Goal: Obtain resource: Download file/media

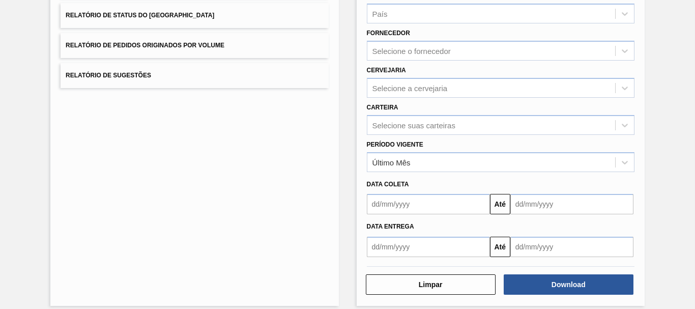
scroll to position [162, 0]
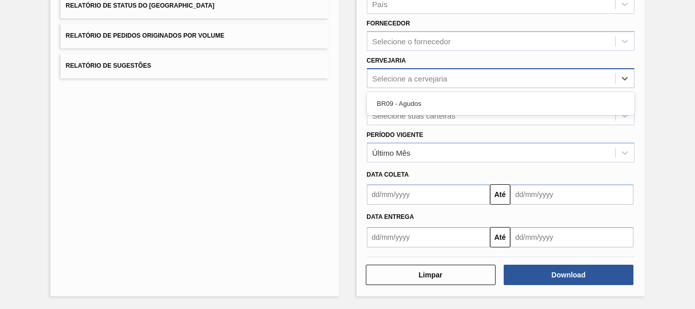
click at [404, 77] on div "Selecione a cervejaria" at bounding box center [409, 78] width 75 height 9
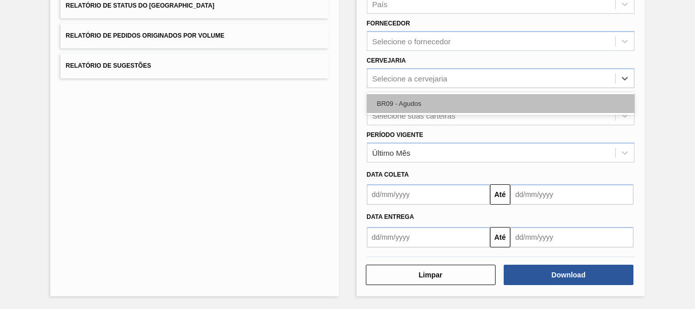
click at [404, 100] on div "BR09 - Agudos" at bounding box center [501, 103] width 268 height 19
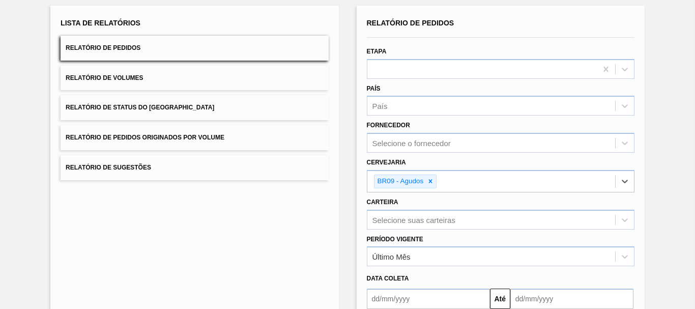
scroll to position [10, 0]
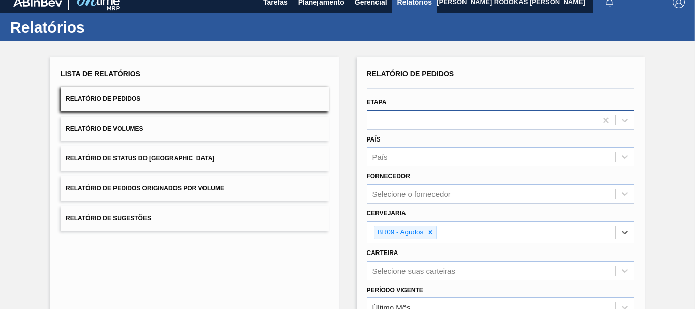
click at [390, 117] on div at bounding box center [481, 119] width 229 height 15
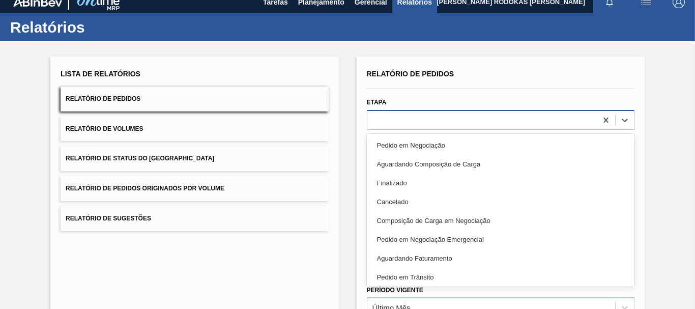
click at [390, 117] on div at bounding box center [481, 119] width 229 height 15
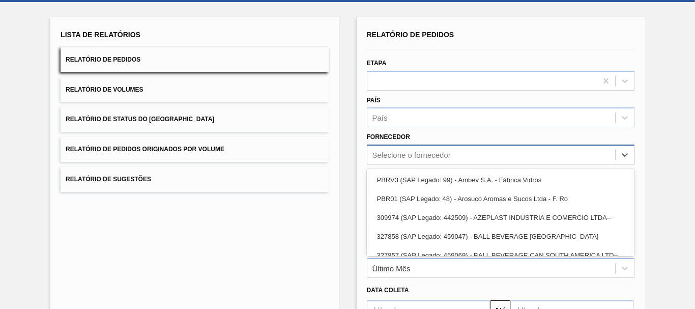
click at [381, 164] on div "option PBRV3 (SAP Legado: 99) - Ambev S.A. - Fábrica Vidros focused, 1 of 91. 9…" at bounding box center [501, 154] width 268 height 20
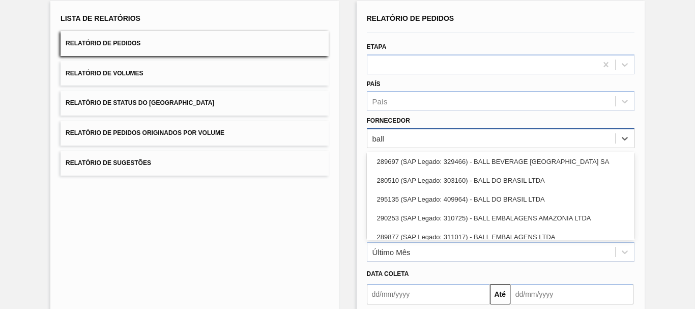
scroll to position [180, 0]
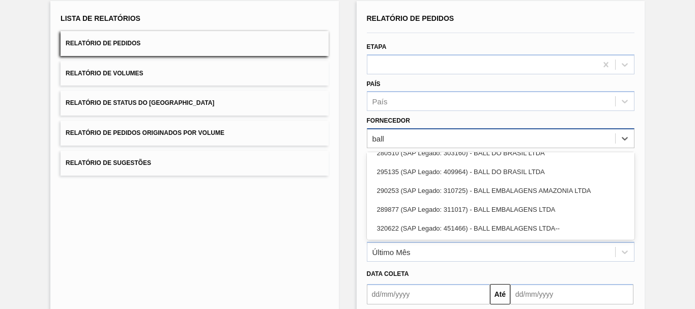
type input "ball"
click at [321, 209] on div "Lista de Relatórios Relatório de Pedidos Relatório de Volumes Relatório de Stat…" at bounding box center [194, 198] width 288 height 395
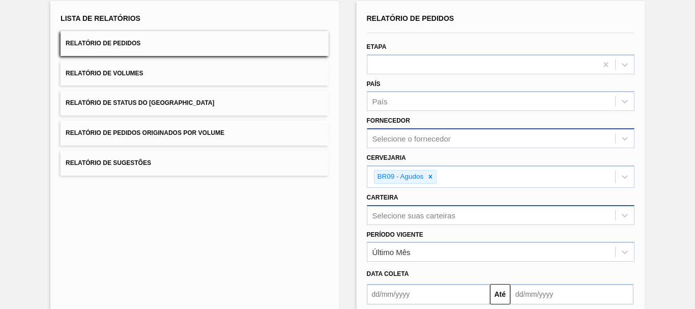
scroll to position [165, 0]
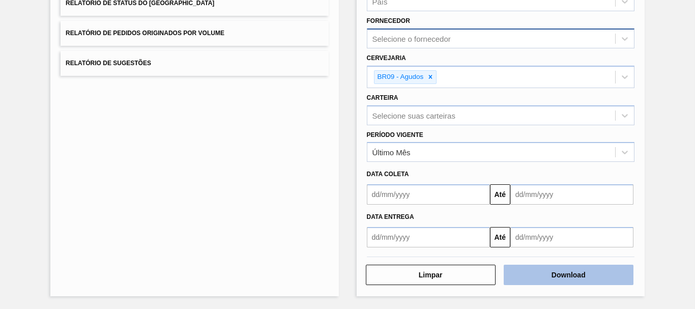
click at [512, 274] on button "Download" at bounding box center [569, 274] width 130 height 20
